Goal: Transaction & Acquisition: Book appointment/travel/reservation

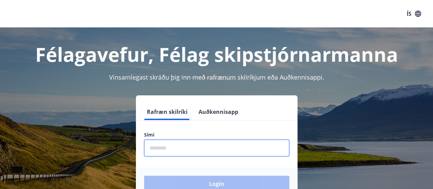
click at [168, 147] on input "phone" at bounding box center [216, 147] width 145 height 17
type input "********"
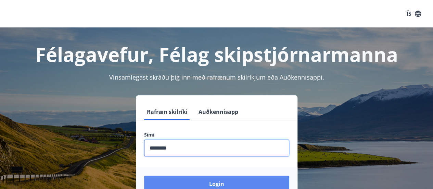
click at [234, 180] on button "Login" at bounding box center [216, 183] width 145 height 16
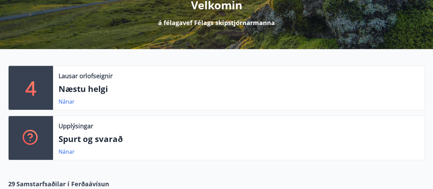
scroll to position [110, 0]
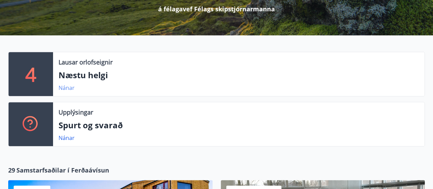
click at [64, 87] on link "Nánar" at bounding box center [67, 88] width 16 height 8
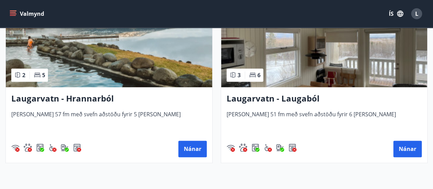
scroll to position [370, 0]
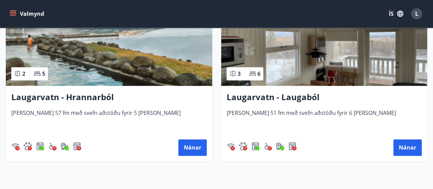
click at [87, 95] on h3 "Laugarvatn - Hrannarból" at bounding box center [109, 97] width 196 height 12
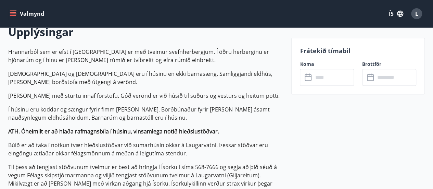
scroll to position [205, 0]
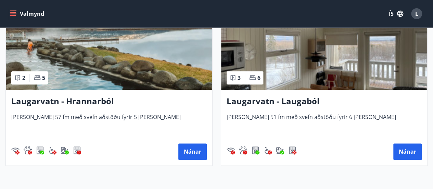
scroll to position [350, 0]
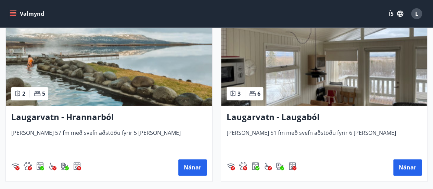
click at [263, 69] on img at bounding box center [324, 62] width 206 height 86
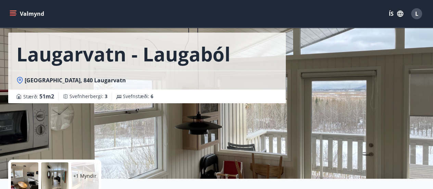
scroll to position [27, 0]
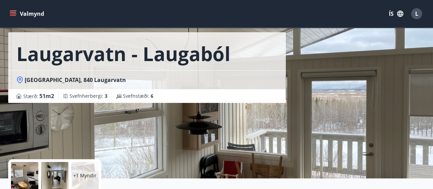
click at [318, 102] on div "Laugarvatn - Laugaból Laugarból, 840 Laugarvatn Stærð : 51 m2 Svefnherbergi : 3…" at bounding box center [216, 75] width 417 height 205
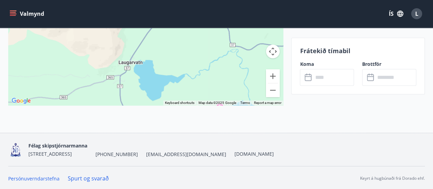
scroll to position [1402, 0]
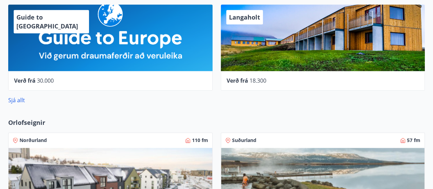
scroll to position [384, 0]
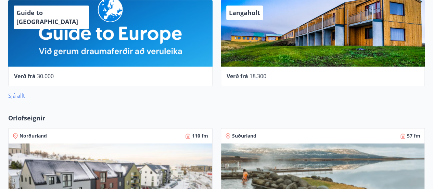
click at [20, 95] on link "Sjá allt" at bounding box center [16, 96] width 17 height 8
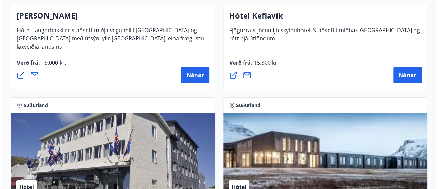
scroll to position [2534, 0]
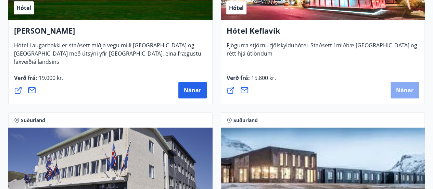
click at [410, 87] on span "Nánar" at bounding box center [404, 90] width 17 height 8
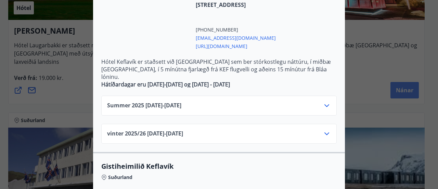
scroll to position [178, 0]
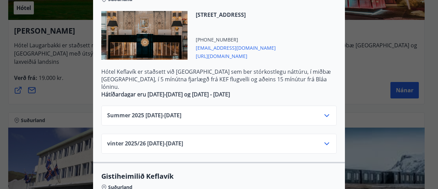
click at [325, 111] on icon at bounding box center [327, 115] width 8 height 8
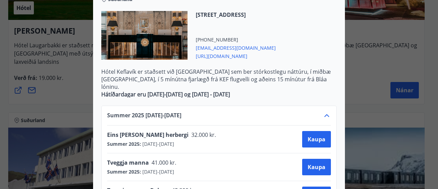
click at [325, 90] on p "Hátíðardagar eru 24-26. desember og 30. desember - 2. janúar" at bounding box center [219, 94] width 236 height 8
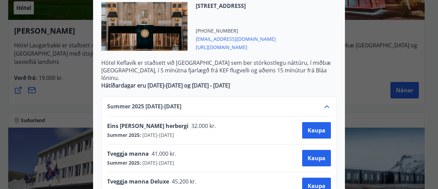
scroll to position [137, 0]
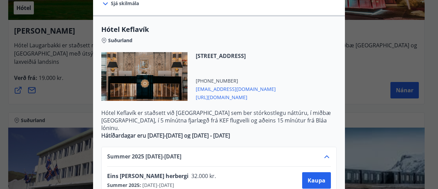
click at [327, 152] on icon at bounding box center [327, 156] width 8 height 8
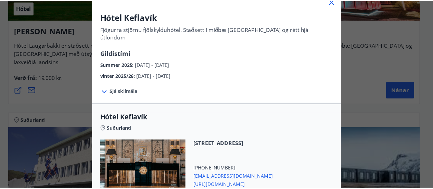
scroll to position [0, 0]
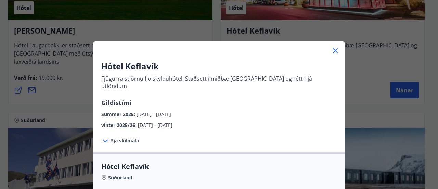
click at [335, 50] on icon at bounding box center [335, 50] width 1 height 1
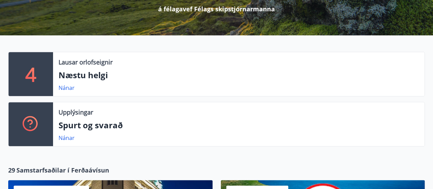
scroll to position [96, 0]
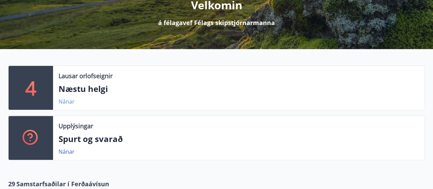
click at [66, 100] on link "Nánar" at bounding box center [67, 102] width 16 height 8
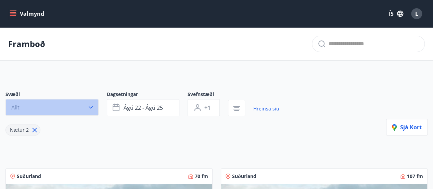
click at [90, 106] on icon "button" at bounding box center [90, 107] width 7 height 7
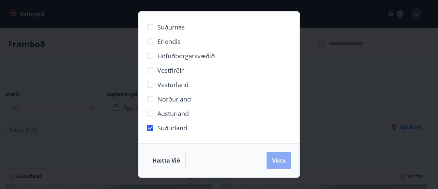
click at [281, 160] on span "Vista" at bounding box center [279, 160] width 14 height 8
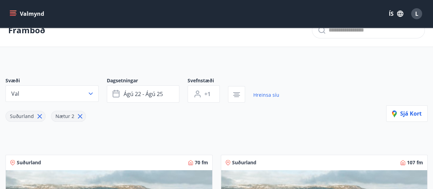
scroll to position [27, 0]
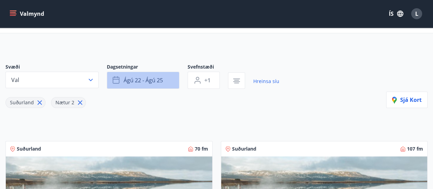
click at [164, 80] on button "ágú 22 - ágú 25" at bounding box center [143, 80] width 73 height 17
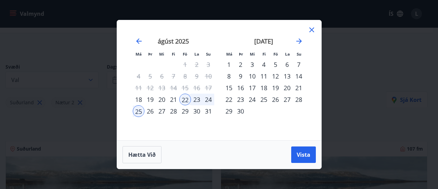
click at [186, 111] on div "29" at bounding box center [185, 111] width 12 height 12
click at [208, 110] on div "31" at bounding box center [209, 111] width 12 height 12
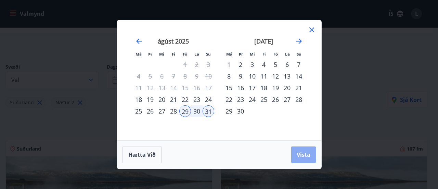
click at [306, 151] on span "Vista" at bounding box center [304, 155] width 14 height 8
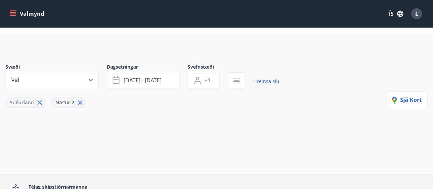
click at [328, 91] on div "Svæði Val Dagsetningar ágú 29 - ágú 31 Svefnstæði +1 Hreinsa síu Suðurland Nætu…" at bounding box center [216, 85] width 422 height 45
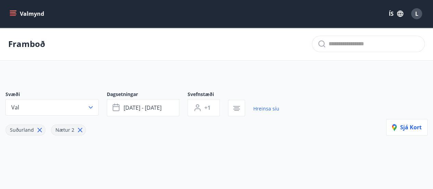
scroll to position [27, 0]
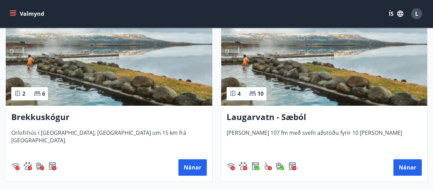
scroll to position [151, 0]
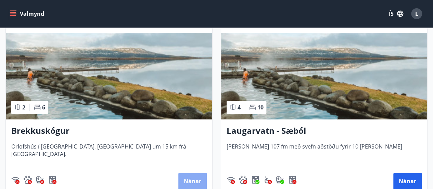
click at [196, 178] on button "Nánar" at bounding box center [192, 181] width 28 height 16
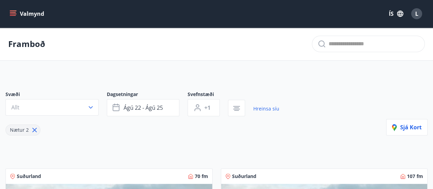
click at [14, 13] on icon "menu" at bounding box center [13, 12] width 6 height 1
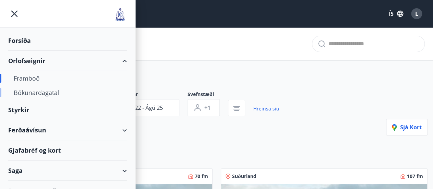
click at [41, 92] on div "Bókunardagatal" at bounding box center [68, 92] width 108 height 14
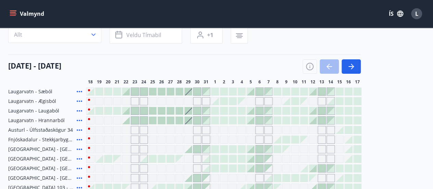
scroll to position [55, 0]
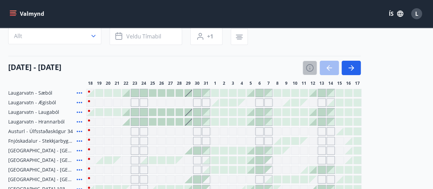
click at [310, 67] on icon "button" at bounding box center [310, 68] width 8 height 8
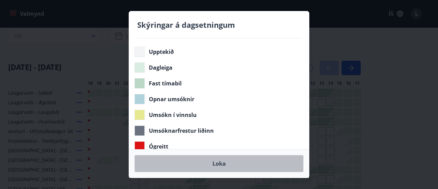
click at [229, 165] on button "Loka" at bounding box center [219, 163] width 169 height 17
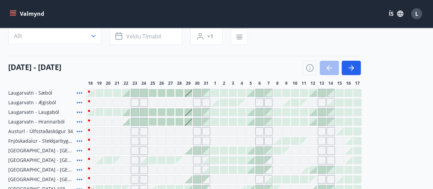
click at [258, 47] on div "Svæði Allt Dagsetningar Veldu tímabil Svefnstæði +1 18 ágúst - 17 september 18 …" at bounding box center [216, 140] width 417 height 240
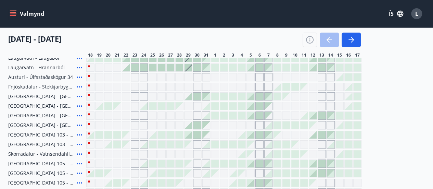
scroll to position [110, 0]
click at [79, 152] on icon at bounding box center [79, 152] width 5 height 1
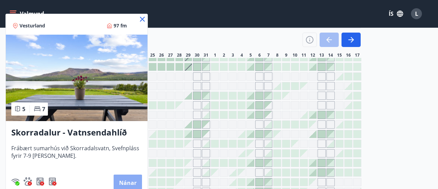
click at [124, 180] on button "Nánar" at bounding box center [128, 182] width 28 height 16
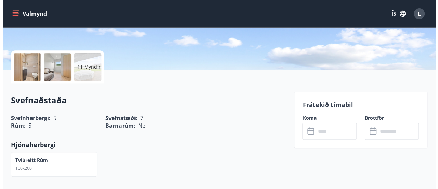
scroll to position [137, 0]
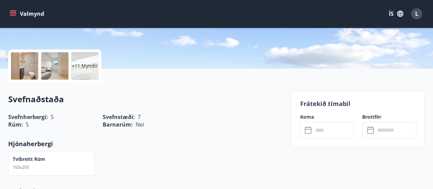
click at [27, 61] on div at bounding box center [24, 65] width 27 height 27
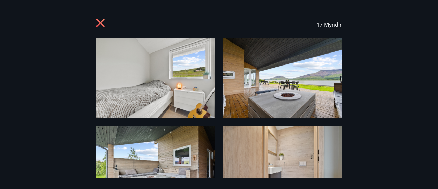
click at [381, 47] on div "17 Myndir" at bounding box center [219, 94] width 438 height 167
click at [157, 87] on img at bounding box center [155, 77] width 119 height 79
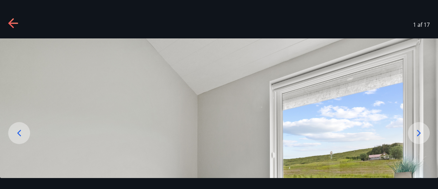
drag, startPoint x: 360, startPoint y: 53, endPoint x: 350, endPoint y: 138, distance: 85.5
click at [350, 138] on img at bounding box center [219, 184] width 438 height 292
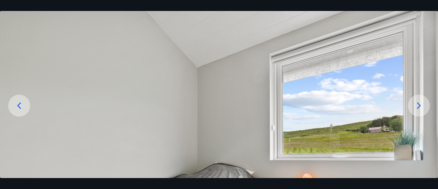
drag, startPoint x: 319, startPoint y: 154, endPoint x: 337, endPoint y: 67, distance: 88.4
click at [337, 67] on img at bounding box center [219, 157] width 438 height 292
drag, startPoint x: 327, startPoint y: 62, endPoint x: 334, endPoint y: 144, distance: 82.4
click at [334, 144] on img at bounding box center [219, 157] width 438 height 292
click at [420, 109] on icon at bounding box center [419, 105] width 11 height 11
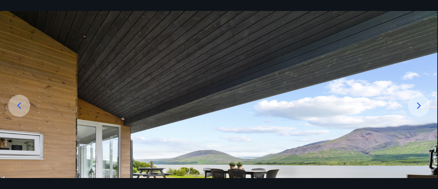
drag, startPoint x: 336, startPoint y: 74, endPoint x: 323, endPoint y: 173, distance: 99.5
click at [323, 173] on img at bounding box center [218, 157] width 438 height 292
drag, startPoint x: 320, startPoint y: 47, endPoint x: 307, endPoint y: 171, distance: 124.0
click at [307, 171] on img at bounding box center [218, 157] width 438 height 292
drag, startPoint x: 308, startPoint y: 40, endPoint x: 328, endPoint y: 189, distance: 150.6
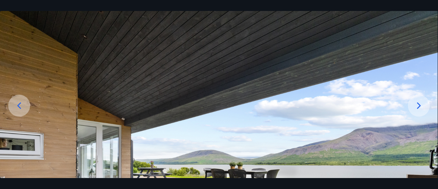
click at [188, 111] on img at bounding box center [219, 157] width 438 height 292
click at [241, 91] on img at bounding box center [219, 157] width 438 height 292
drag, startPoint x: 241, startPoint y: 91, endPoint x: 273, endPoint y: 194, distance: 108.0
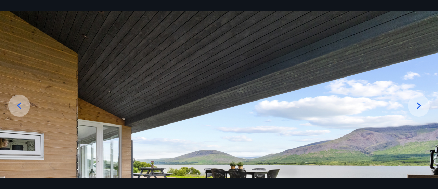
click at [418, 104] on icon at bounding box center [419, 105] width 11 height 11
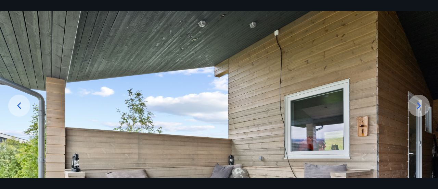
click at [418, 104] on icon at bounding box center [419, 105] width 11 height 11
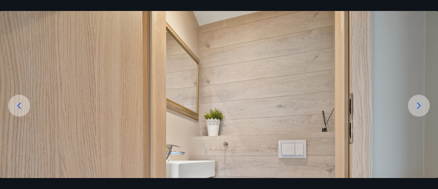
click at [418, 104] on icon at bounding box center [419, 105] width 11 height 11
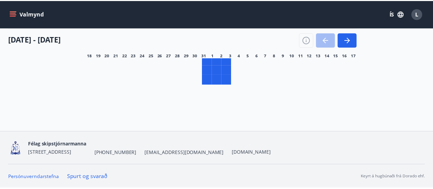
scroll to position [103, 0]
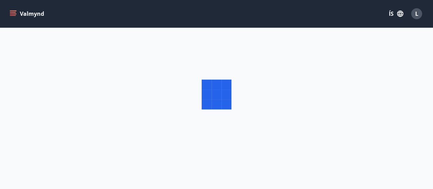
scroll to position [48, 0]
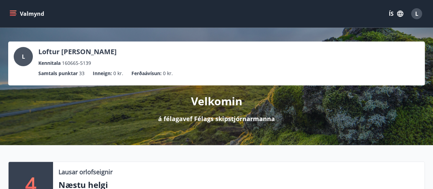
click at [14, 12] on icon "menu" at bounding box center [13, 13] width 7 height 7
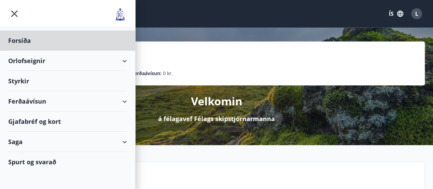
click at [25, 51] on div "Styrkir" at bounding box center [67, 40] width 119 height 20
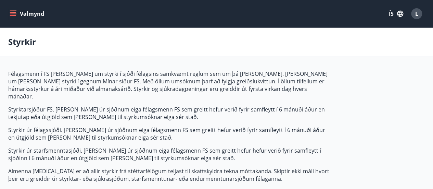
type input "***"
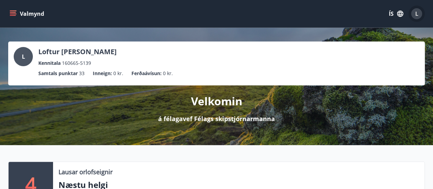
click at [418, 12] on span "L" at bounding box center [416, 14] width 3 height 8
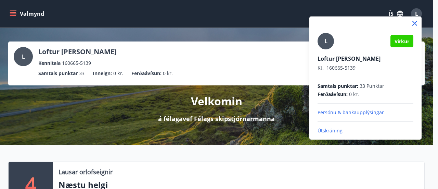
click at [336, 129] on p "Útskráning" at bounding box center [366, 130] width 96 height 7
